Goal: Transaction & Acquisition: Obtain resource

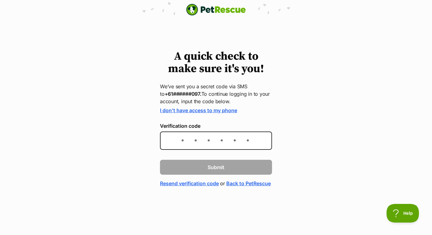
click at [176, 142] on input "Verification code" at bounding box center [216, 141] width 112 height 18
type input "492894"
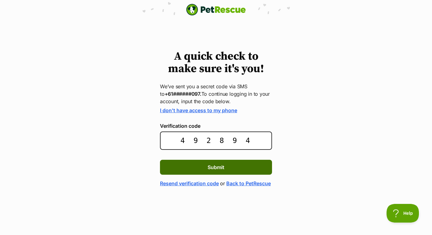
click at [204, 165] on button "Submit" at bounding box center [216, 167] width 112 height 15
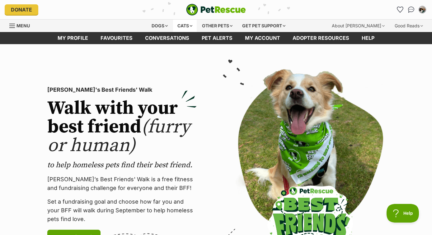
click at [190, 26] on div "Cats" at bounding box center [185, 26] width 24 height 12
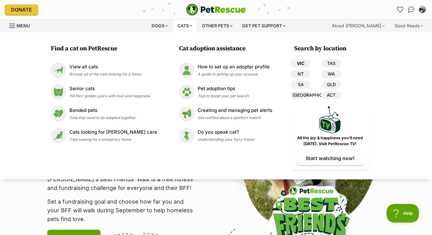
click at [297, 63] on link "VIC" at bounding box center [300, 63] width 19 height 8
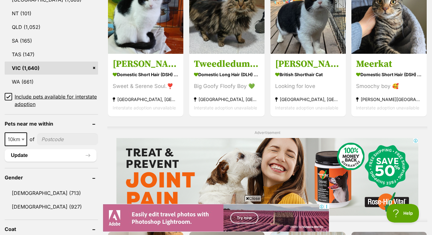
scroll to position [375, 0]
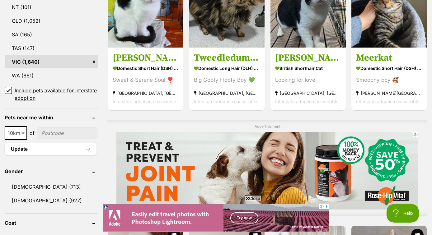
click at [7, 90] on icon at bounding box center [8, 90] width 4 height 4
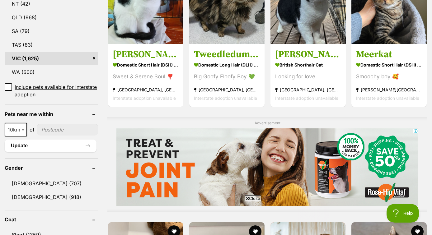
scroll to position [391, 0]
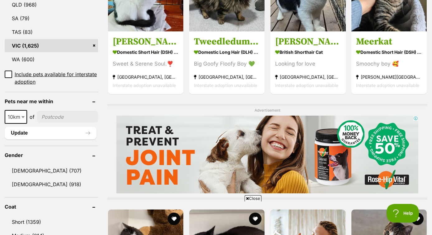
click at [61, 114] on input"] "postcode" at bounding box center [67, 117] width 61 height 12
type input"] "3134"
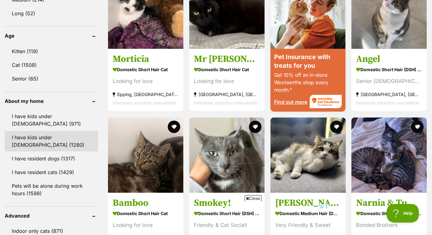
scroll to position [631, 0]
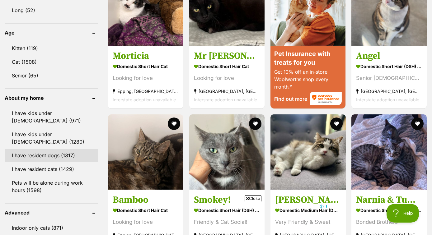
click at [39, 155] on link "I have resident dogs (1317)" at bounding box center [51, 155] width 93 height 13
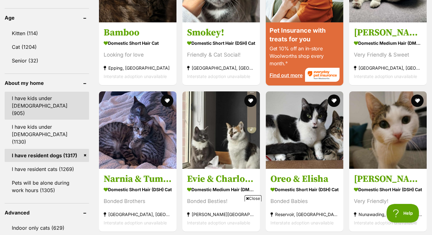
scroll to position [675, 0]
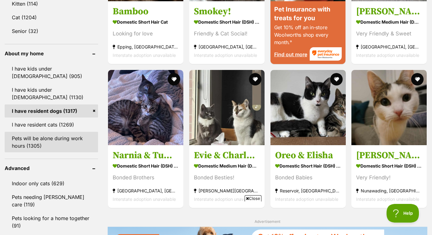
click at [35, 141] on link "Pets will be alone during work hours (1305)" at bounding box center [51, 142] width 93 height 21
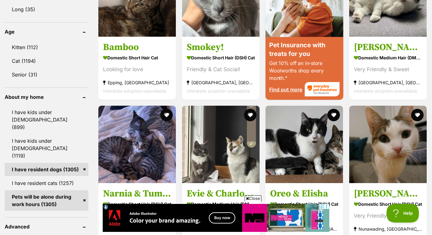
click at [247, 198] on icon at bounding box center [247, 199] width 3 height 4
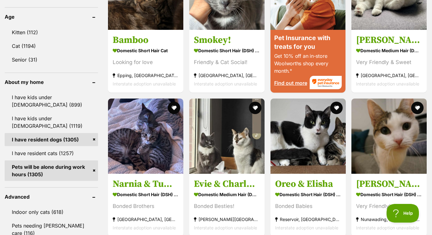
click at [53, 167] on link "Pets will be alone during work hours (1305)" at bounding box center [51, 171] width 93 height 21
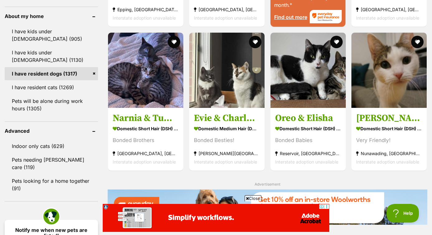
scroll to position [702, 0]
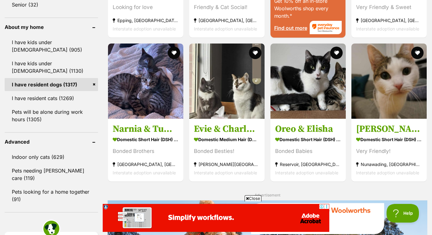
click at [255, 198] on span "Close" at bounding box center [253, 198] width 17 height 6
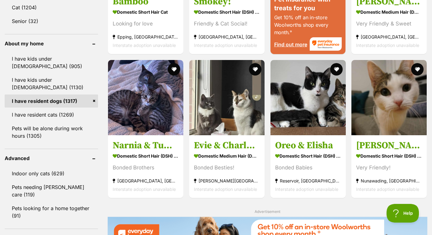
scroll to position [670, 0]
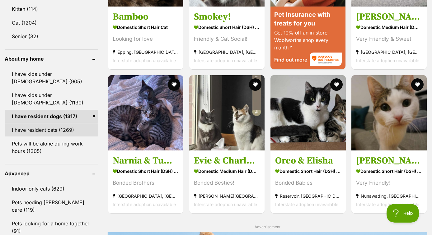
click at [55, 131] on link "I have resident cats (1269)" at bounding box center [51, 130] width 93 height 13
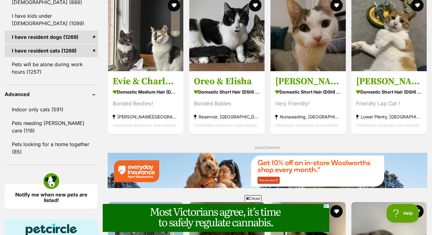
scroll to position [745, 0]
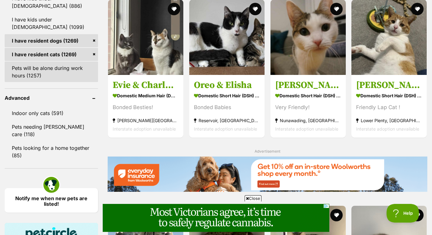
click at [39, 75] on link "Pets will be alone during work hours (1257)" at bounding box center [51, 72] width 93 height 21
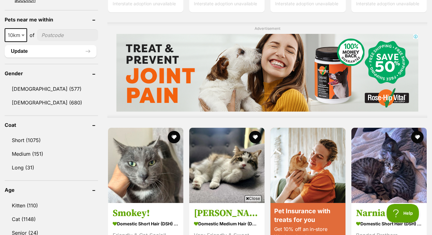
click at [50, 35] on input"] "postcode" at bounding box center [67, 35] width 61 height 12
type input"] "3134"
click at [50, 55] on button "Update" at bounding box center [51, 51] width 92 height 12
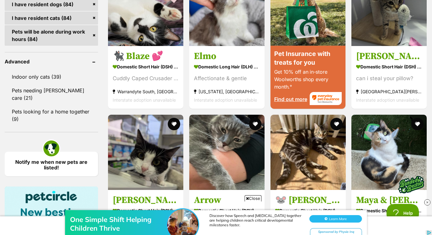
scroll to position [629, 0]
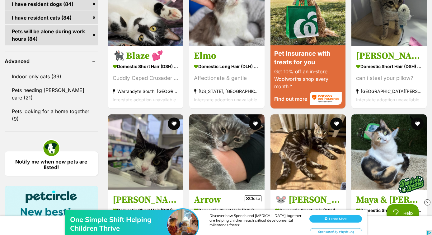
click at [250, 198] on div "One Simple Shift Helping Children Thrive Discover how Speech and Occupational T…" at bounding box center [216, 216] width 432 height 37
click at [427, 202] on img at bounding box center [427, 202] width 6 height 6
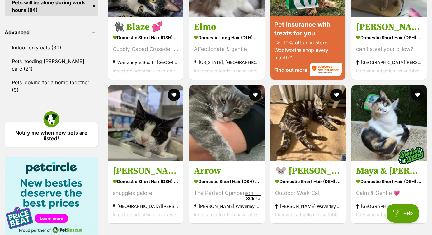
scroll to position [0, 0]
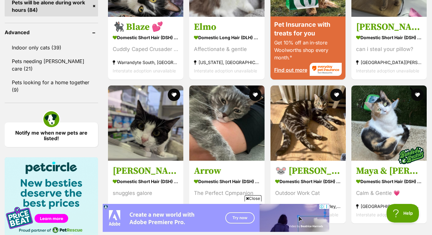
click at [249, 197] on span "Close" at bounding box center [253, 198] width 17 height 6
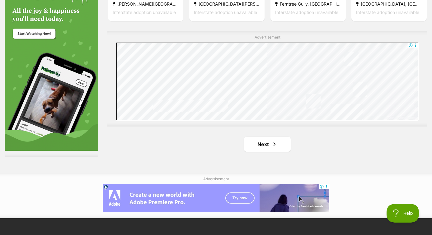
scroll to position [1071, 0]
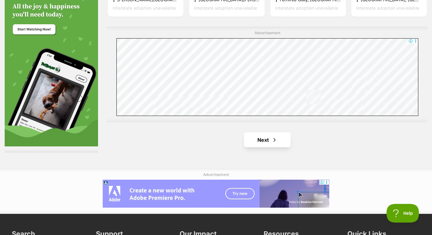
click at [262, 143] on link "Next" at bounding box center [267, 140] width 47 height 15
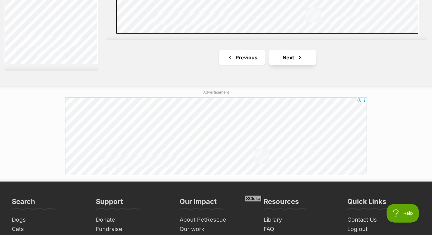
click at [284, 56] on link "Next" at bounding box center [292, 57] width 47 height 15
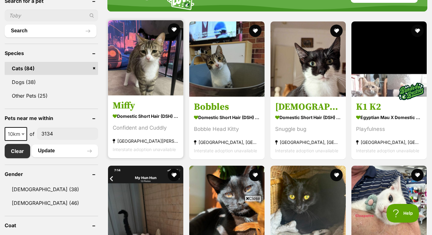
scroll to position [221, 0]
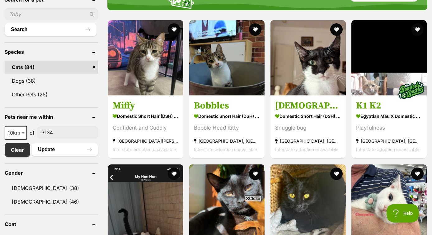
click at [251, 197] on span "Close" at bounding box center [253, 198] width 17 height 6
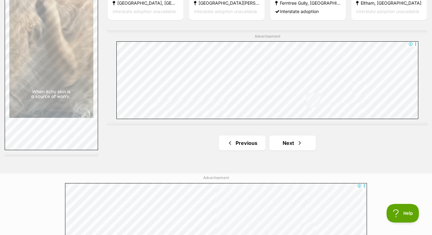
scroll to position [1107, 0]
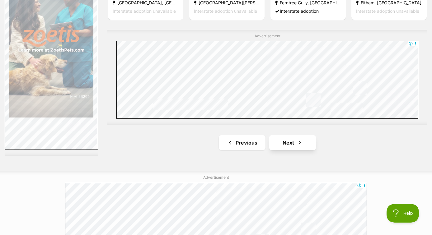
click at [289, 143] on link "Next" at bounding box center [292, 142] width 47 height 15
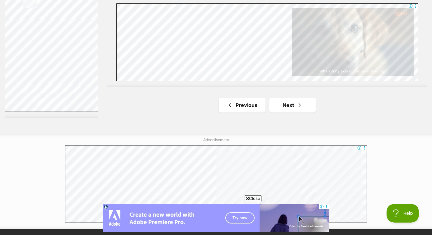
scroll to position [1116, 0]
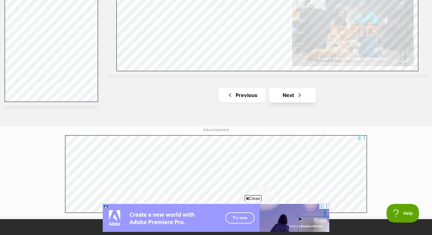
click at [287, 94] on link "Next" at bounding box center [292, 95] width 47 height 15
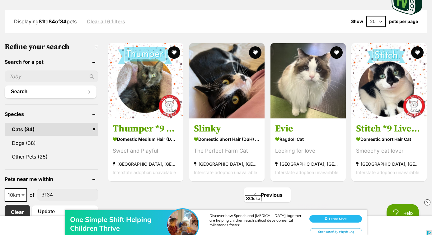
scroll to position [159, 0]
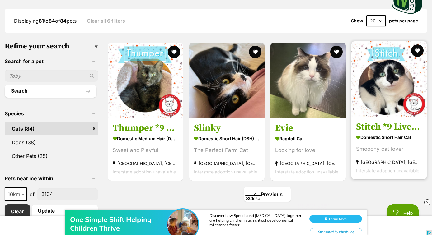
click at [386, 82] on img at bounding box center [388, 78] width 75 height 75
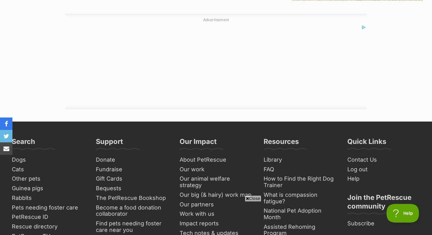
scroll to position [975, 0]
